Goal: Find specific page/section: Find specific page/section

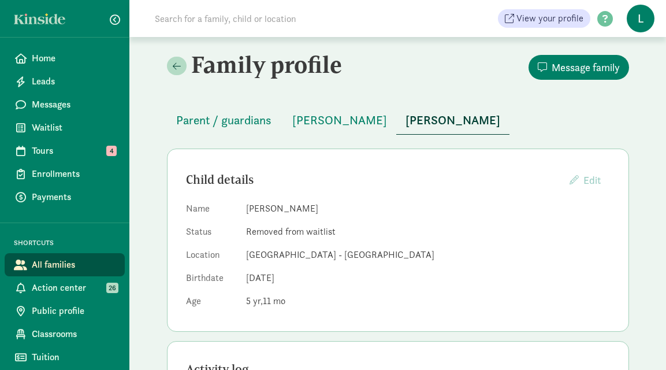
click at [191, 20] on input at bounding box center [310, 18] width 324 height 23
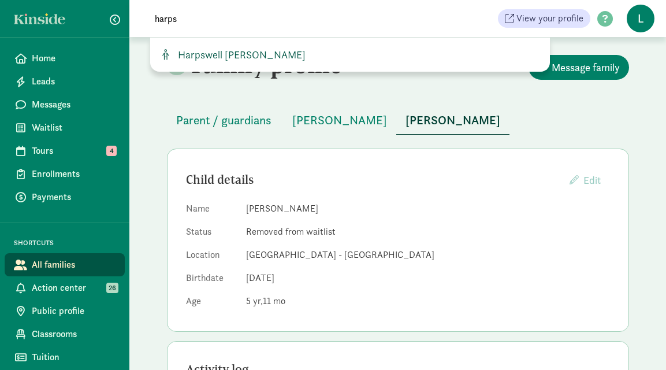
type input "harps"
click at [211, 53] on span "Harpswell Ulberg" at bounding box center [239, 54] width 132 height 13
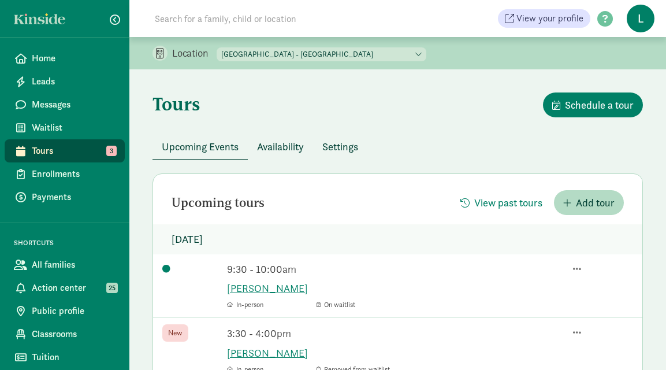
scroll to position [3, 0]
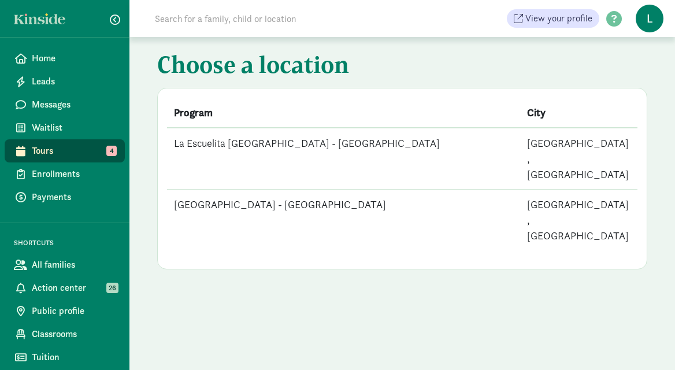
click at [244, 189] on td "[GEOGRAPHIC_DATA] - [GEOGRAPHIC_DATA]" at bounding box center [343, 219] width 353 height 61
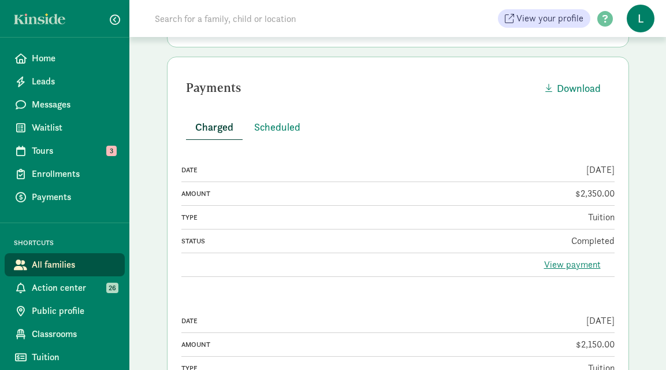
scroll to position [286, 0]
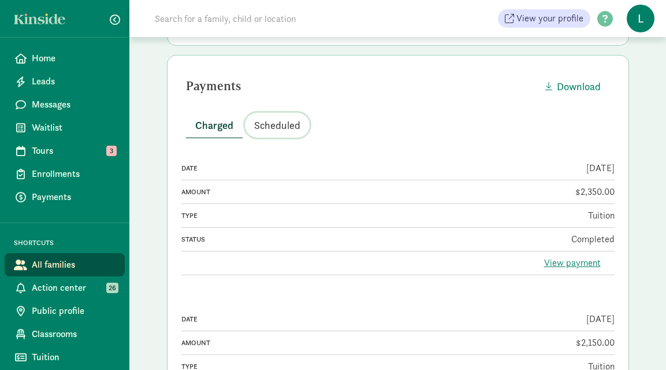
click at [273, 128] on span "Scheduled" at bounding box center [277, 125] width 46 height 16
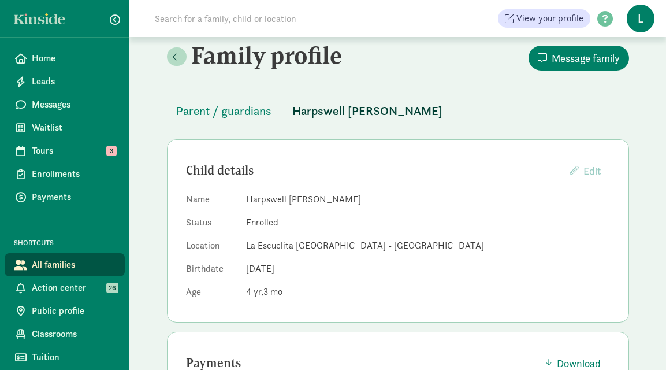
scroll to position [0, 0]
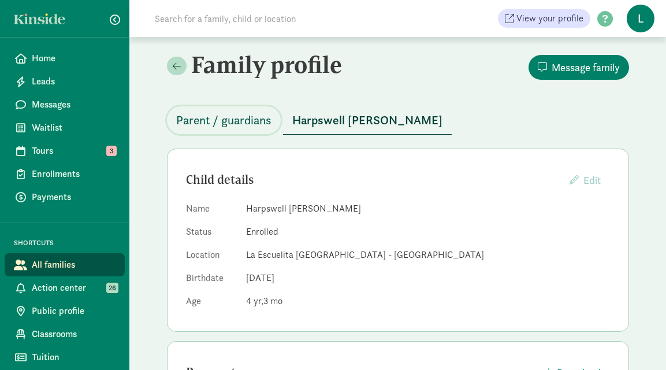
click at [236, 122] on span "Parent / guardians" at bounding box center [223, 120] width 95 height 18
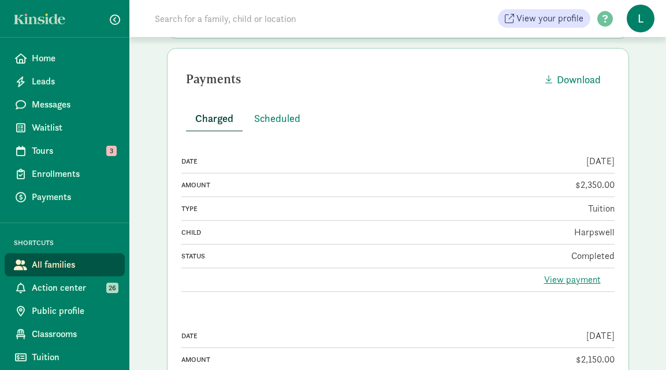
scroll to position [264, 0]
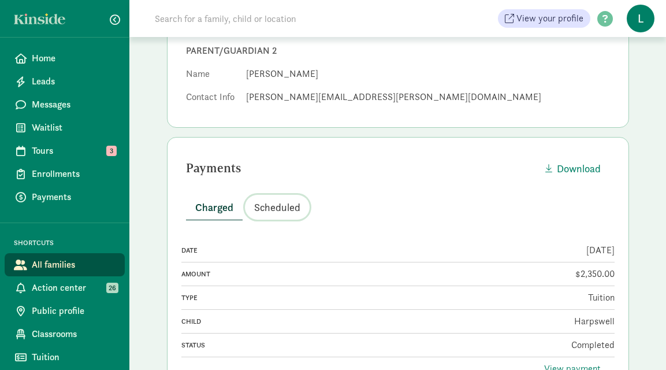
click at [271, 210] on span "Scheduled" at bounding box center [277, 207] width 46 height 16
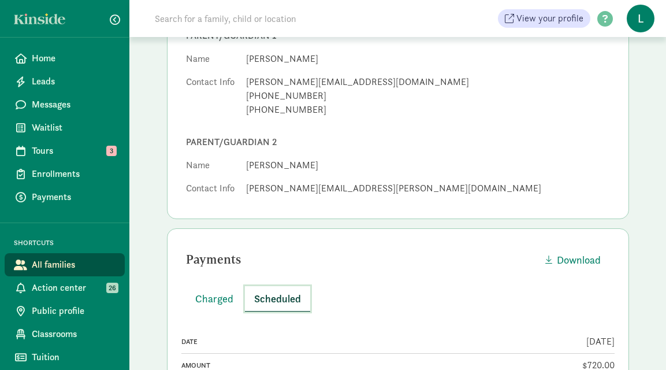
scroll to position [0, 0]
